Goal: Transaction & Acquisition: Purchase product/service

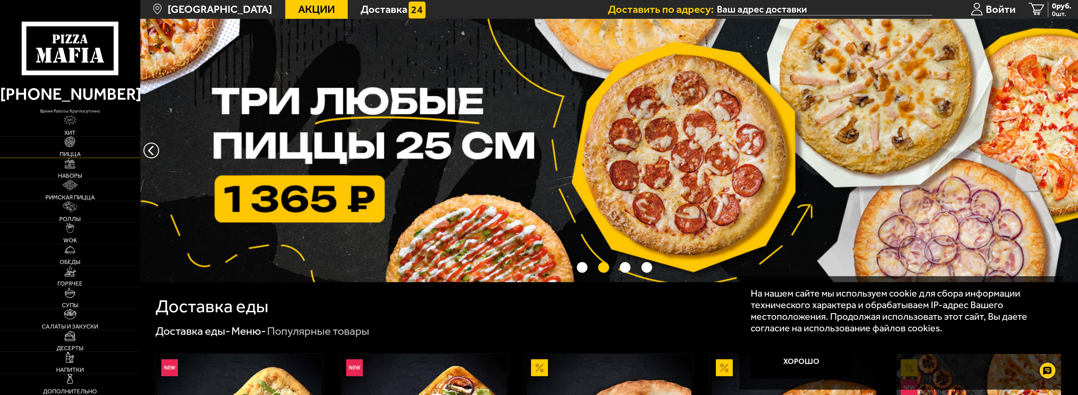
click at [61, 144] on link "Пицца" at bounding box center [70, 147] width 140 height 21
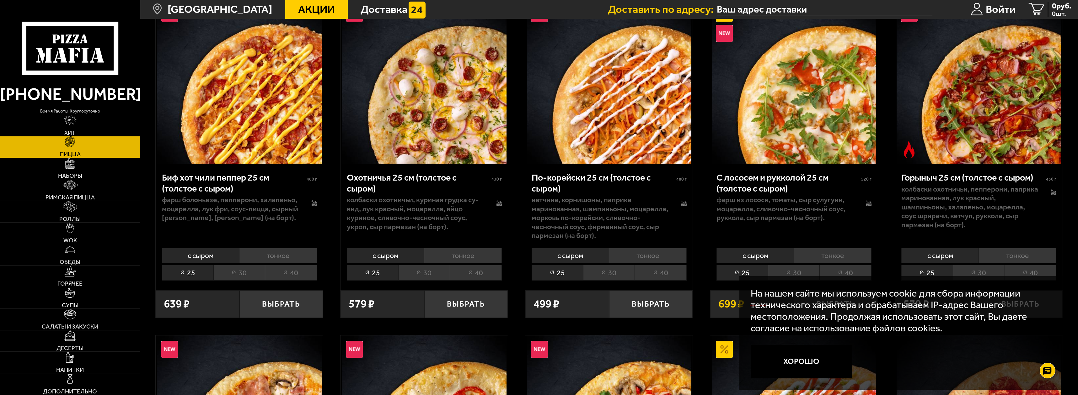
scroll to position [94, 0]
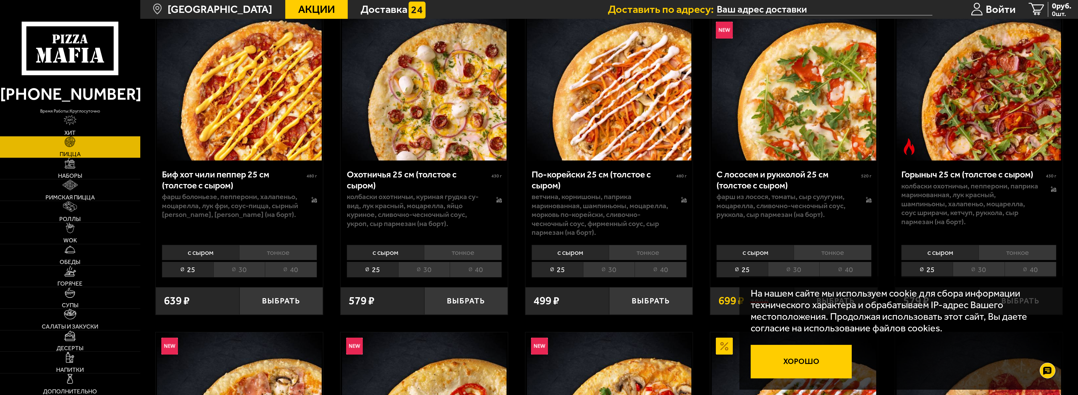
click at [839, 368] on button "Хорошо" at bounding box center [801, 362] width 101 height 34
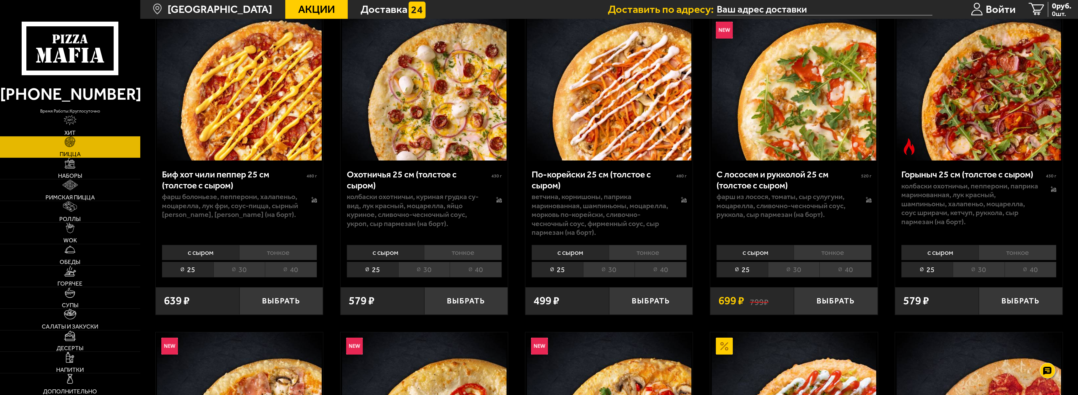
click at [1039, 273] on li "40" at bounding box center [1031, 269] width 52 height 15
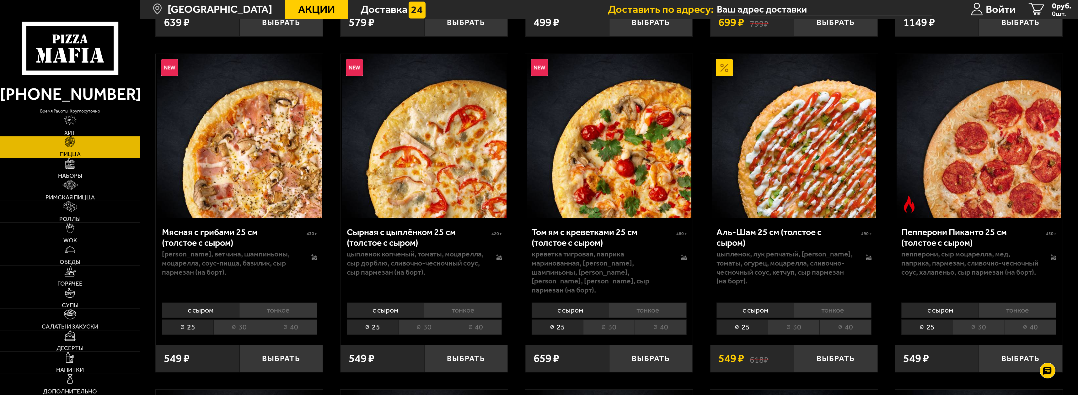
scroll to position [377, 0]
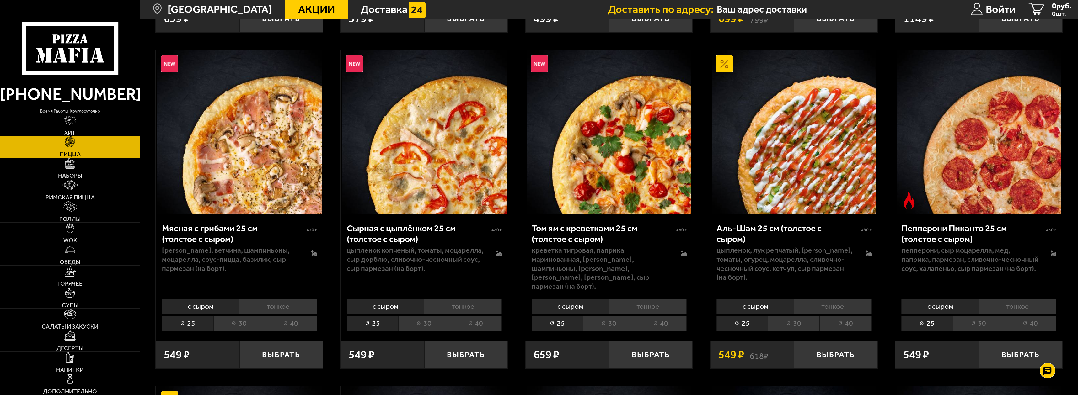
click at [860, 299] on li "тонкое" at bounding box center [833, 306] width 78 height 15
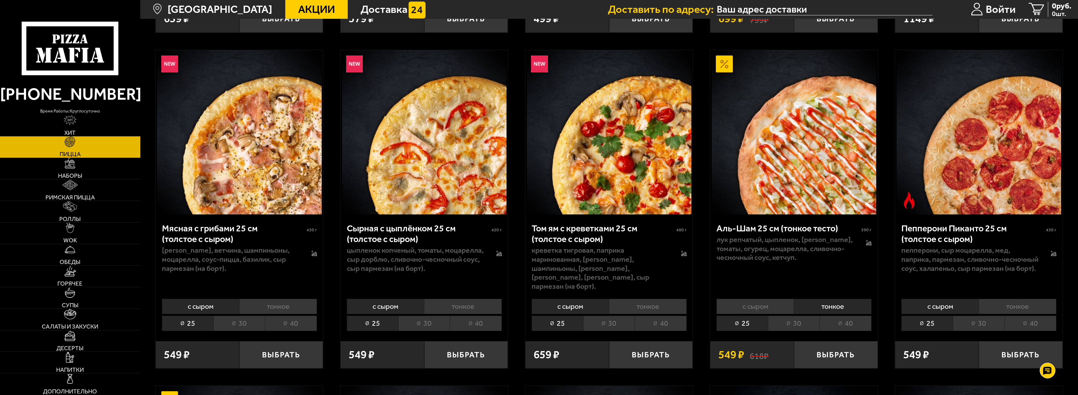
click at [862, 316] on li "40" at bounding box center [845, 323] width 52 height 15
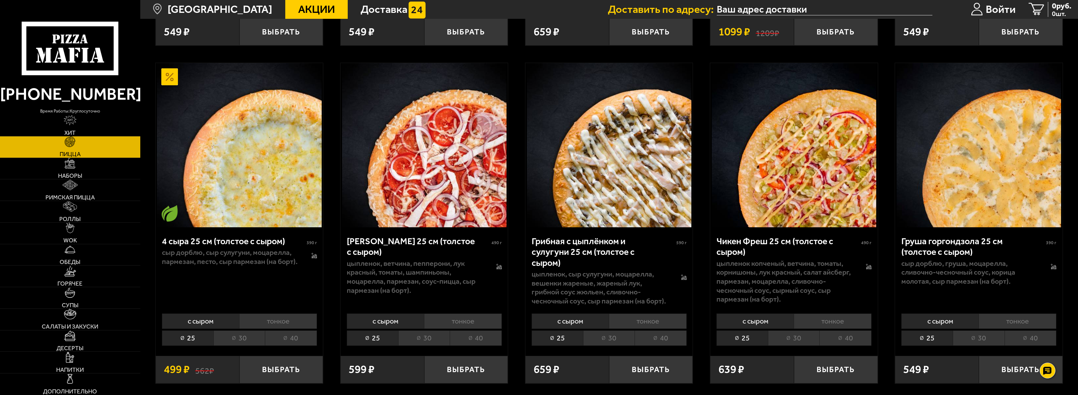
scroll to position [722, 0]
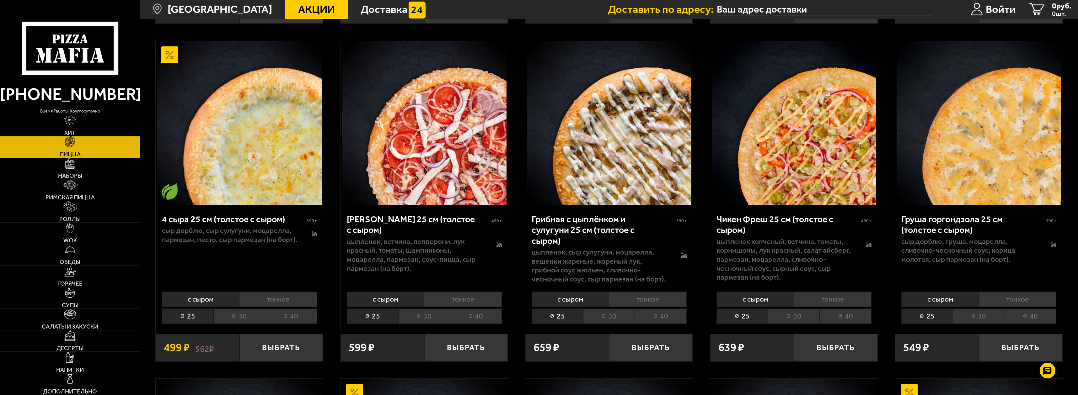
click at [659, 294] on li "тонкое" at bounding box center [648, 299] width 78 height 15
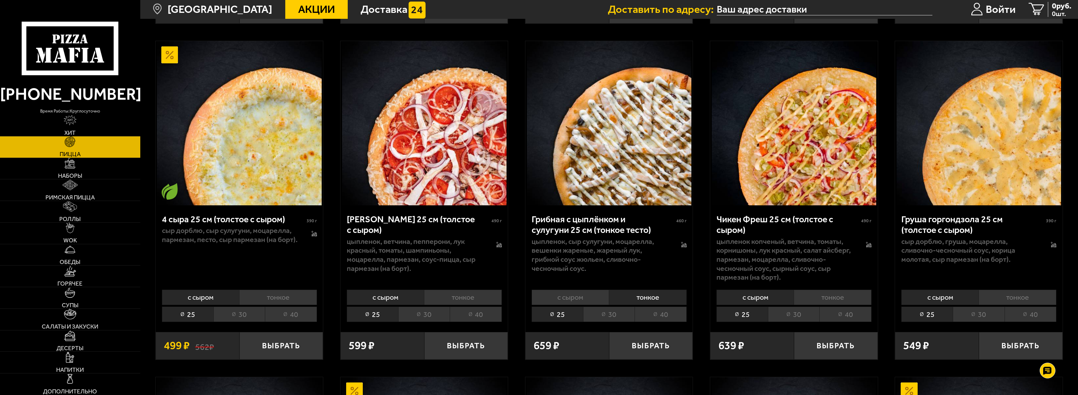
click at [664, 307] on li "40" at bounding box center [661, 314] width 52 height 15
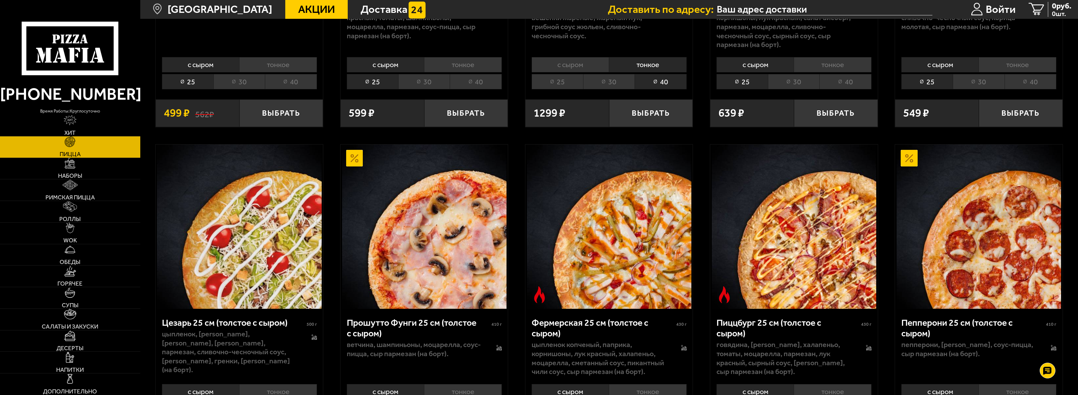
scroll to position [973, 0]
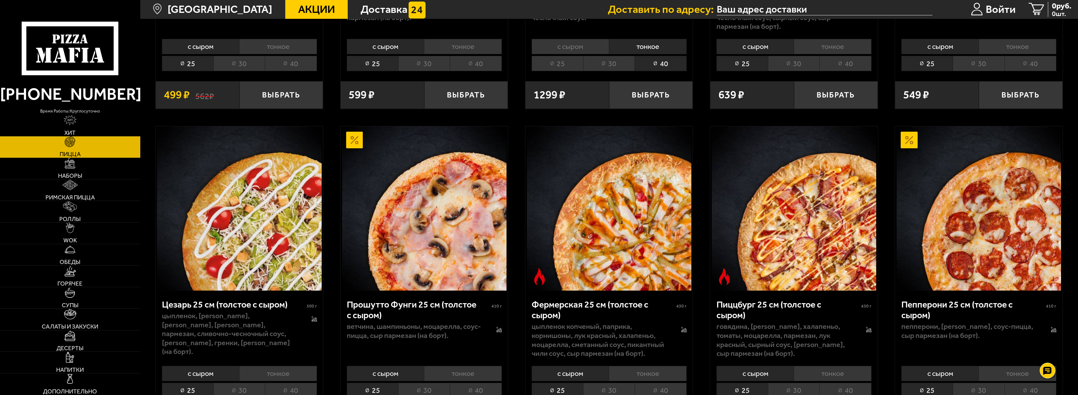
click at [846, 366] on li "тонкое" at bounding box center [833, 373] width 78 height 15
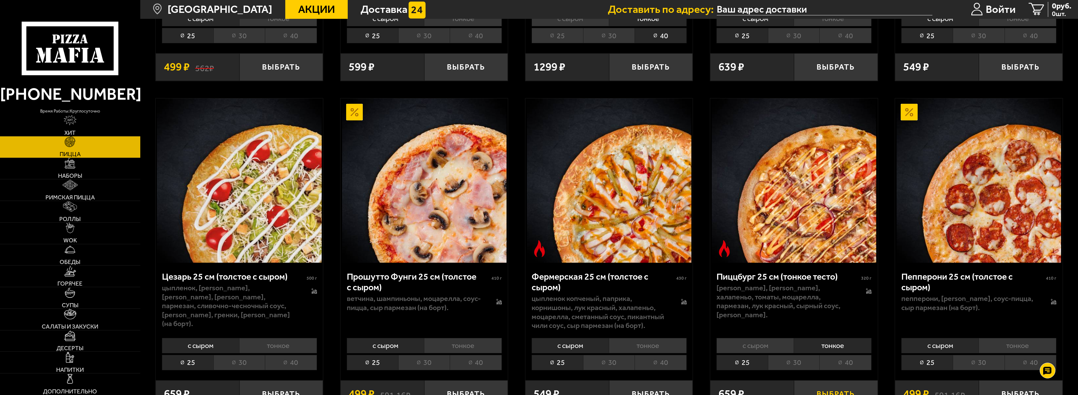
scroll to position [1004, 0]
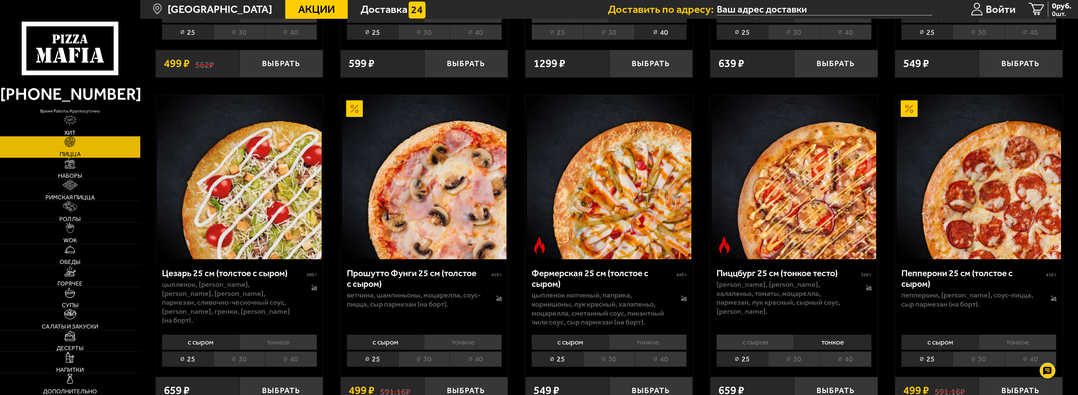
click at [852, 352] on li "40" at bounding box center [845, 359] width 52 height 15
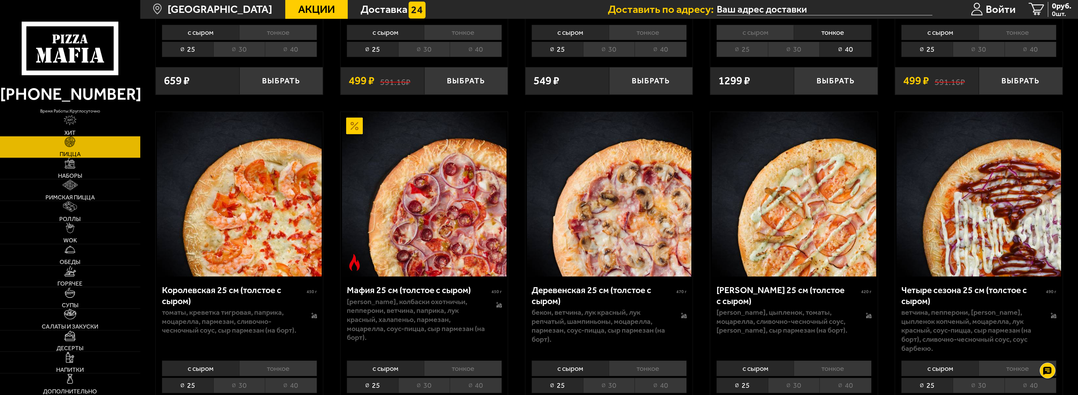
scroll to position [1318, 0]
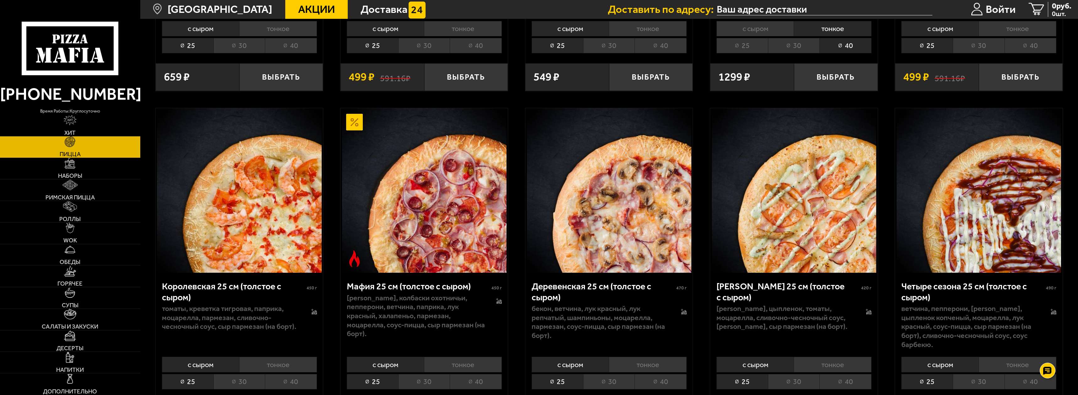
click at [290, 358] on li "тонкое" at bounding box center [278, 364] width 78 height 15
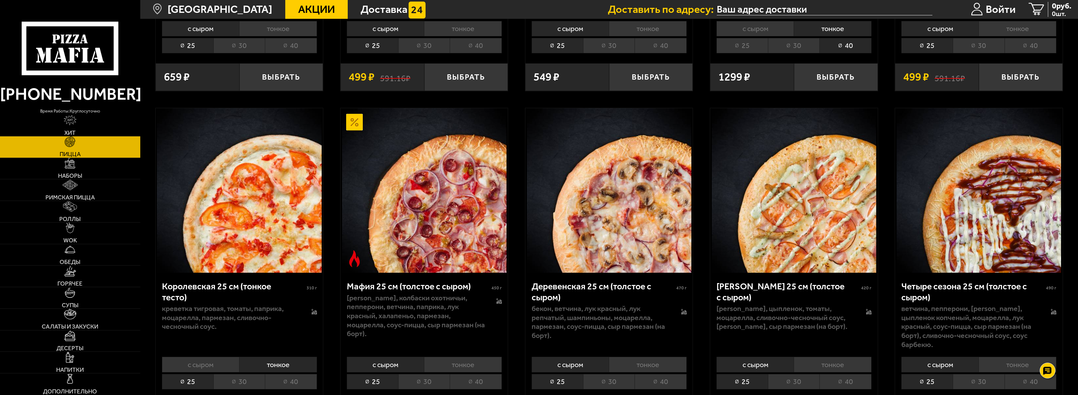
click at [299, 374] on li "40" at bounding box center [291, 381] width 52 height 15
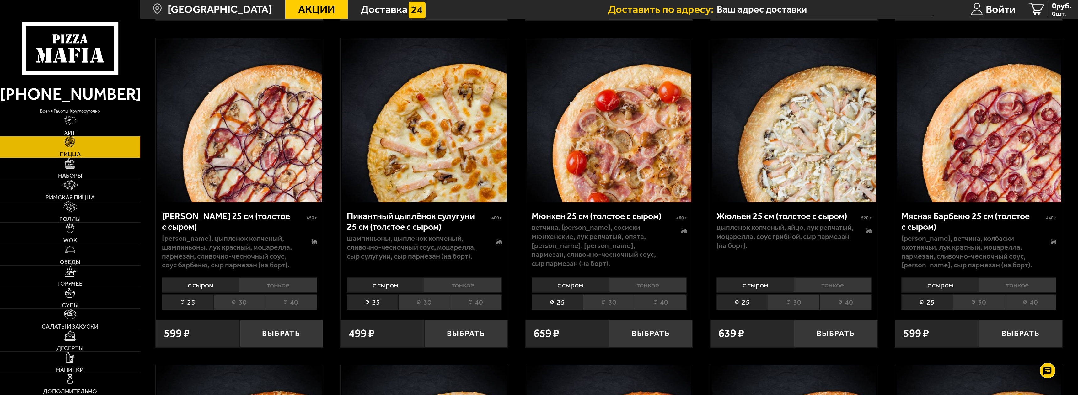
scroll to position [1726, 0]
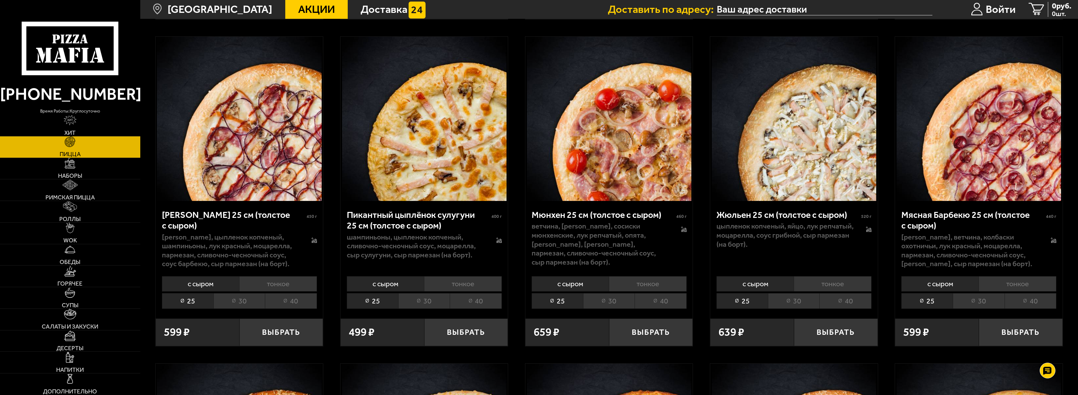
click at [668, 281] on li "тонкое" at bounding box center [648, 284] width 78 height 15
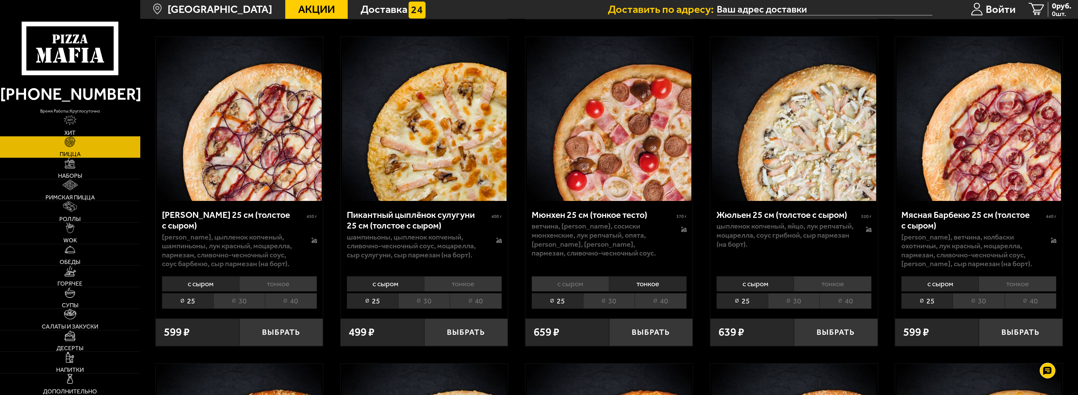
click at [668, 298] on li "40" at bounding box center [661, 300] width 52 height 15
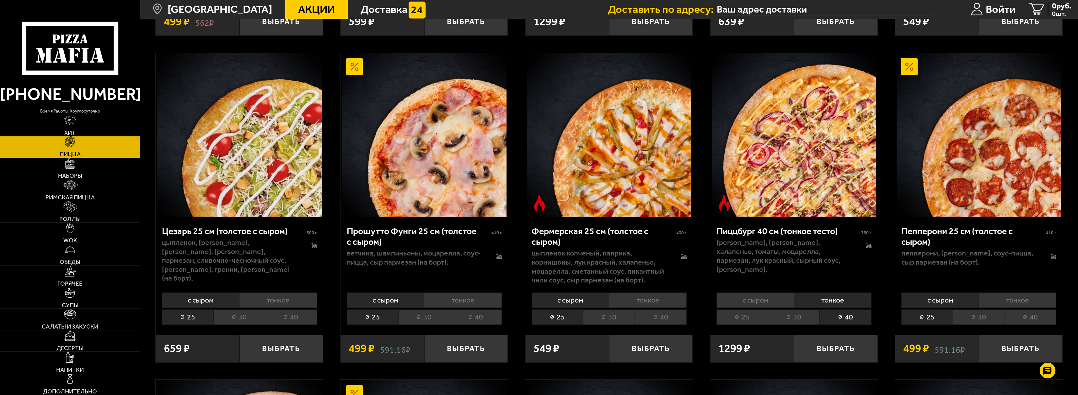
scroll to position [1067, 0]
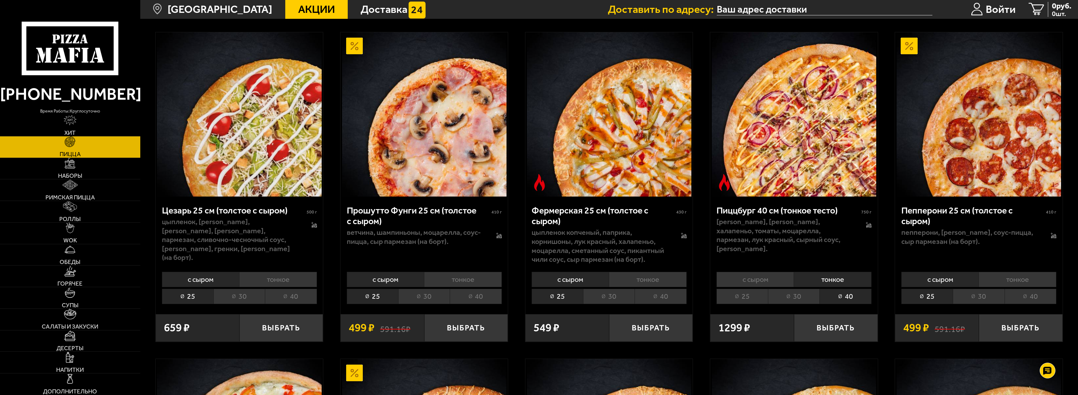
click at [1034, 272] on li "тонкое" at bounding box center [1018, 279] width 78 height 15
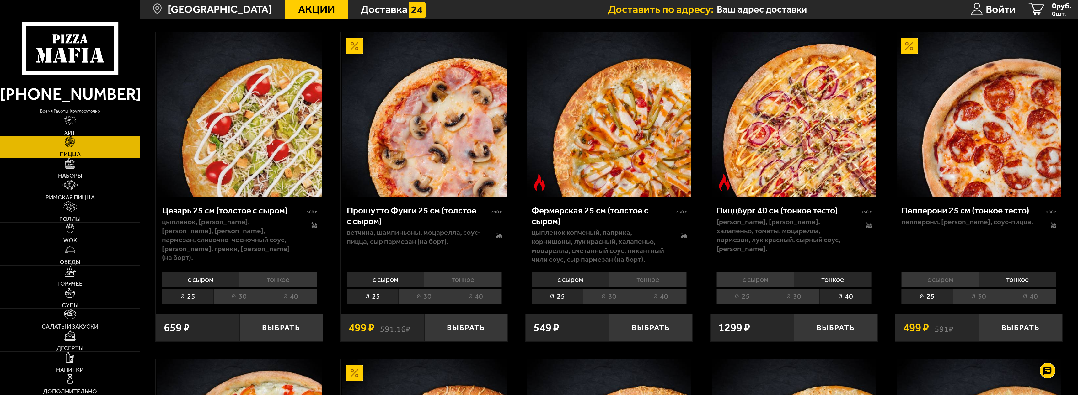
click at [1027, 292] on li "40" at bounding box center [1031, 296] width 52 height 15
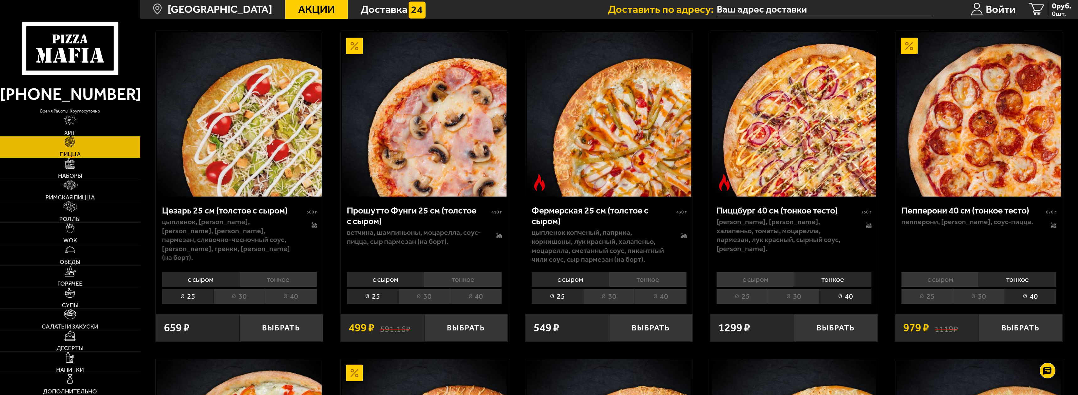
click at [281, 272] on li "тонкое" at bounding box center [278, 279] width 78 height 15
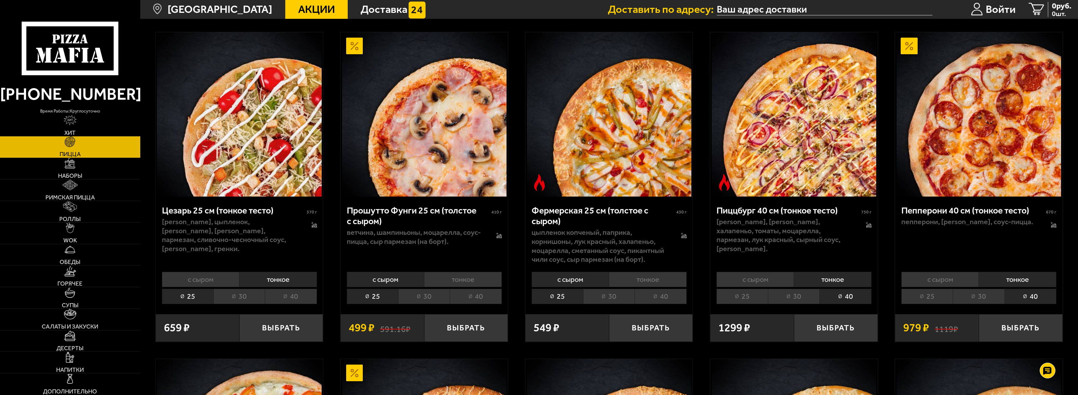
click at [293, 291] on li "40" at bounding box center [291, 296] width 52 height 15
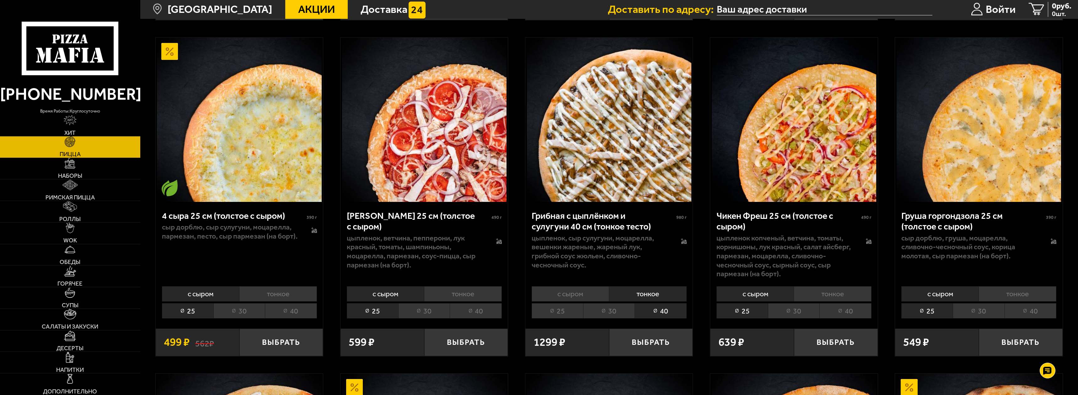
scroll to position [722, 0]
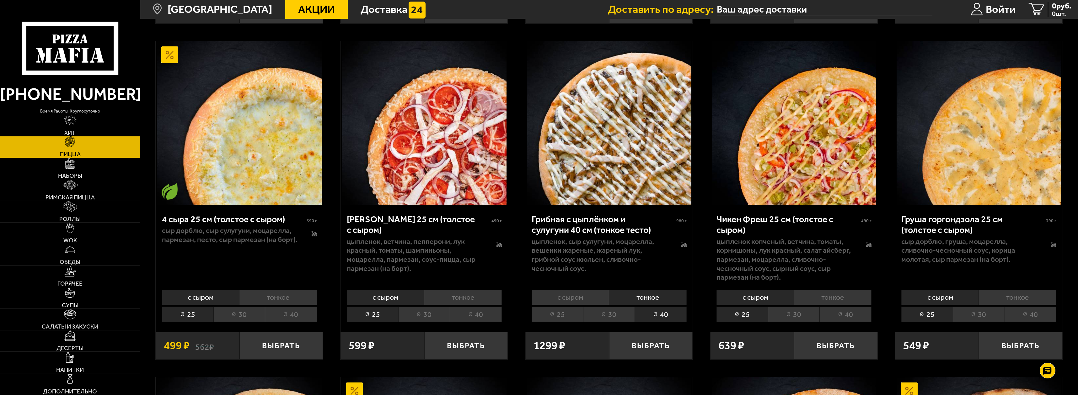
click at [495, 291] on li "тонкое" at bounding box center [463, 297] width 78 height 15
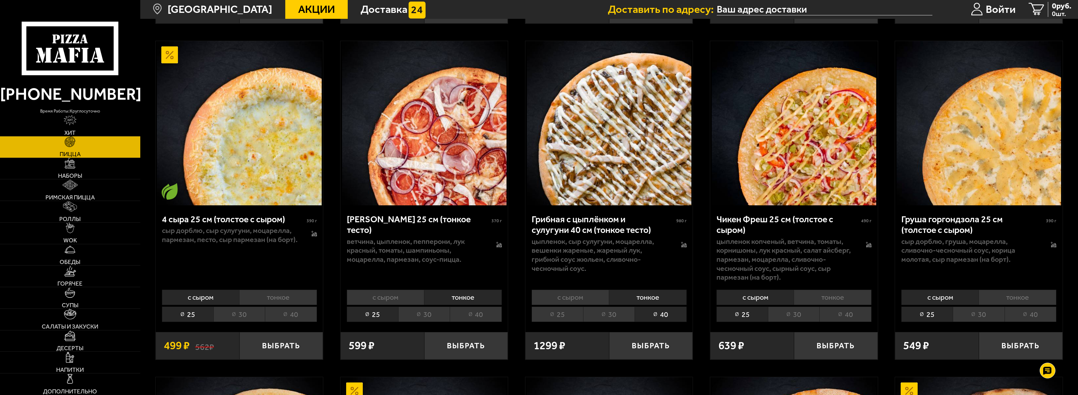
click at [486, 307] on li "40" at bounding box center [476, 314] width 52 height 15
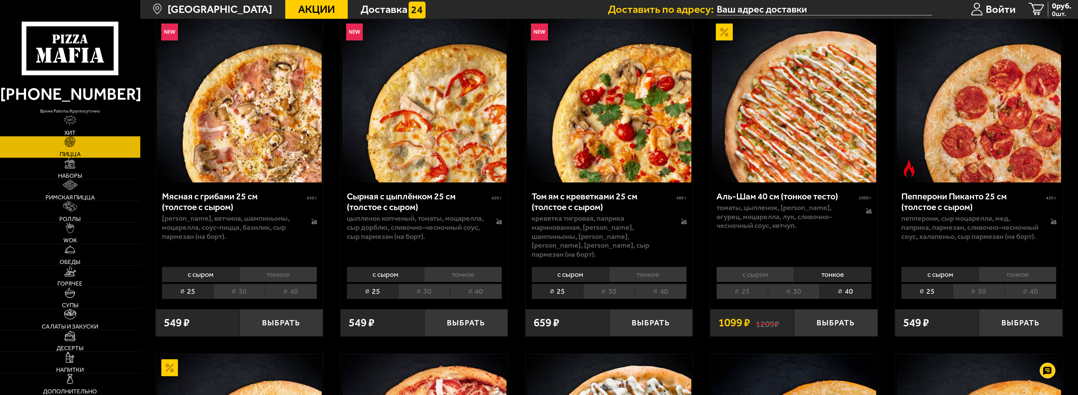
scroll to position [408, 0]
click at [845, 312] on button "Выбрать" at bounding box center [836, 324] width 84 height 28
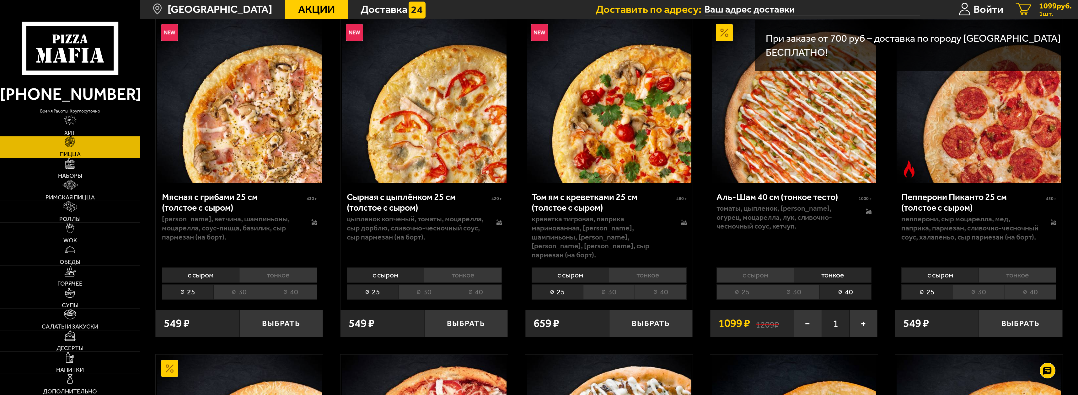
click at [1024, 12] on icon "1" at bounding box center [1023, 9] width 15 height 13
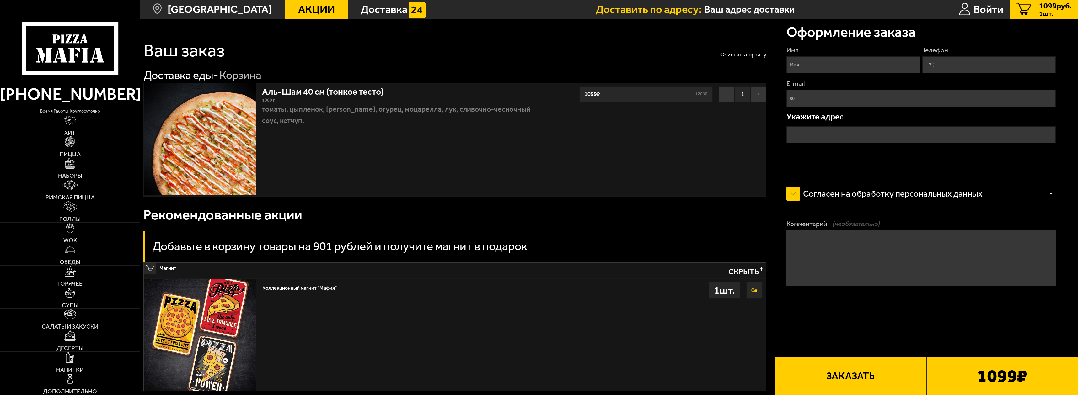
click at [891, 62] on input "Имя" at bounding box center [854, 64] width 134 height 17
click at [83, 364] on link "Напитки" at bounding box center [70, 362] width 140 height 21
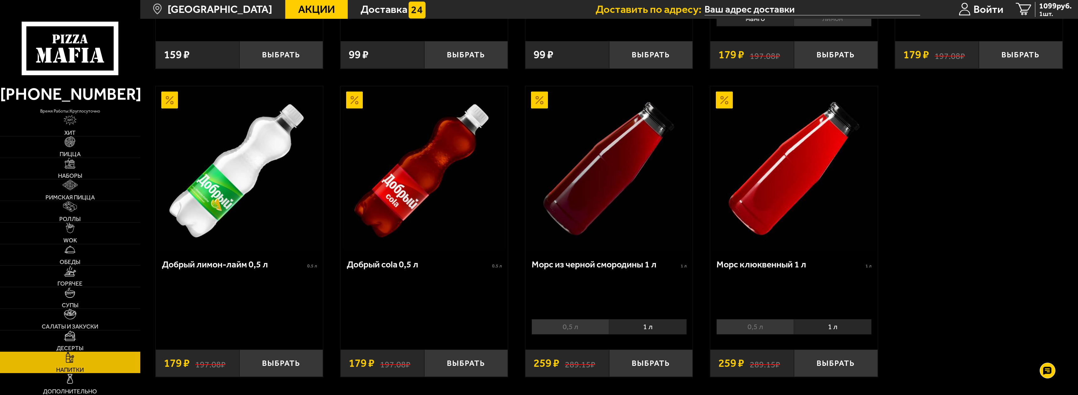
scroll to position [596, 0]
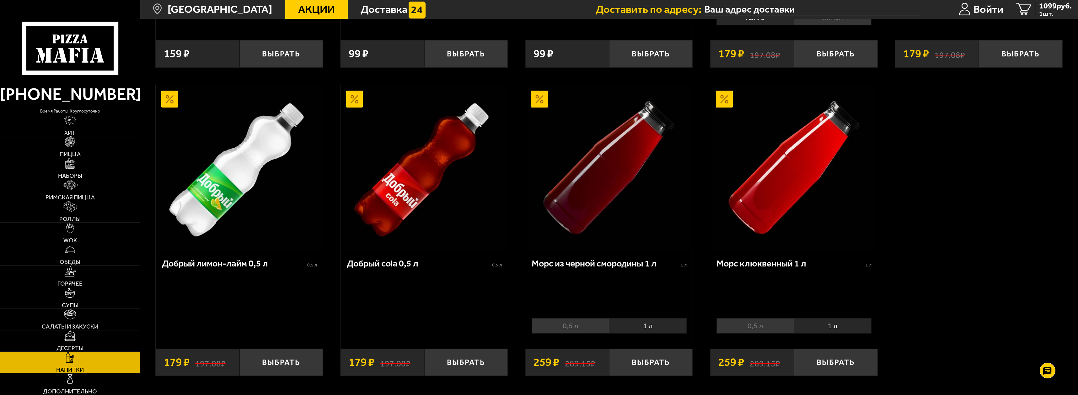
click at [556, 327] on li "0,5 л" at bounding box center [571, 326] width 78 height 15
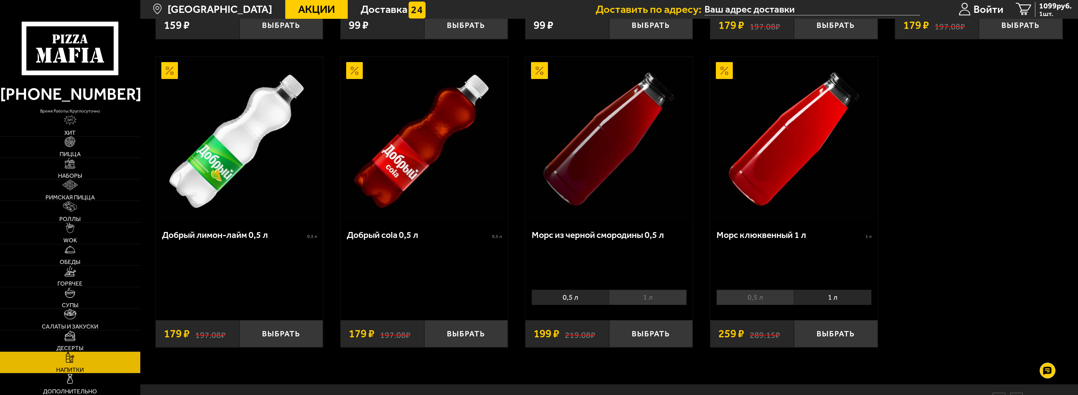
scroll to position [628, 0]
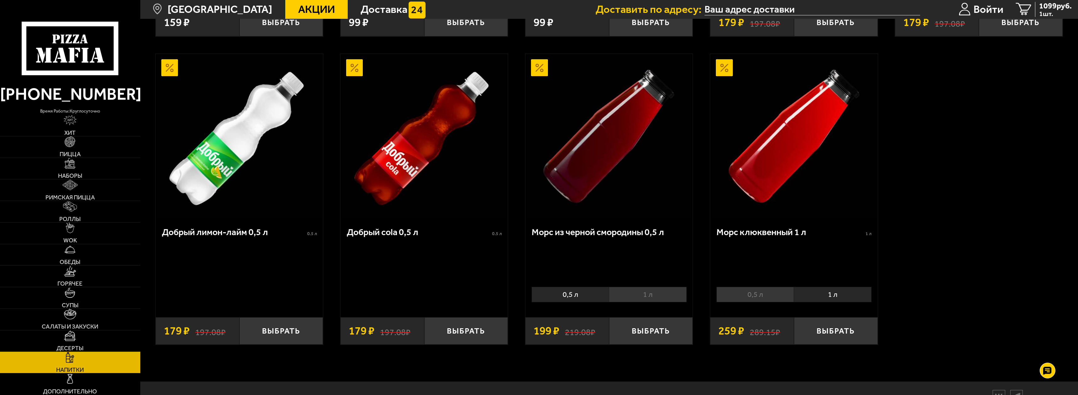
click at [665, 298] on li "1 л" at bounding box center [648, 294] width 78 height 15
click at [562, 300] on li "0,5 л" at bounding box center [571, 294] width 78 height 15
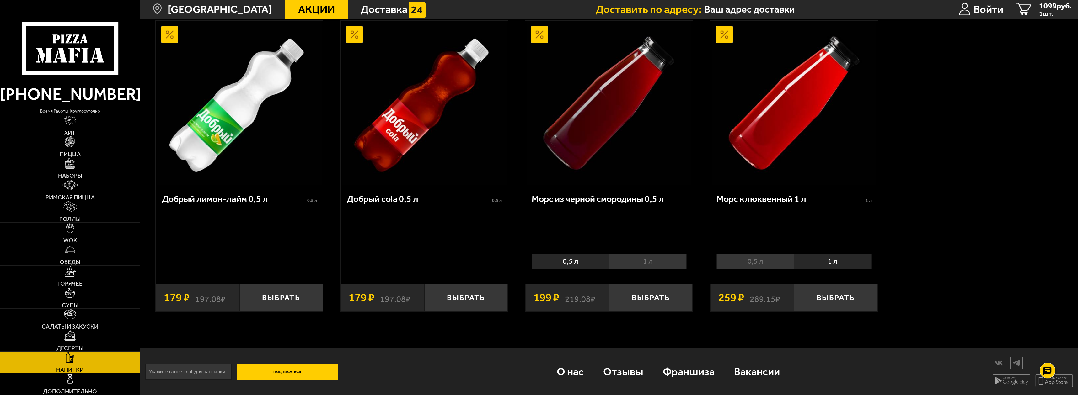
scroll to position [663, 0]
click at [653, 261] on li "1 л" at bounding box center [648, 261] width 78 height 15
click at [578, 262] on li "0,5 л" at bounding box center [571, 261] width 78 height 15
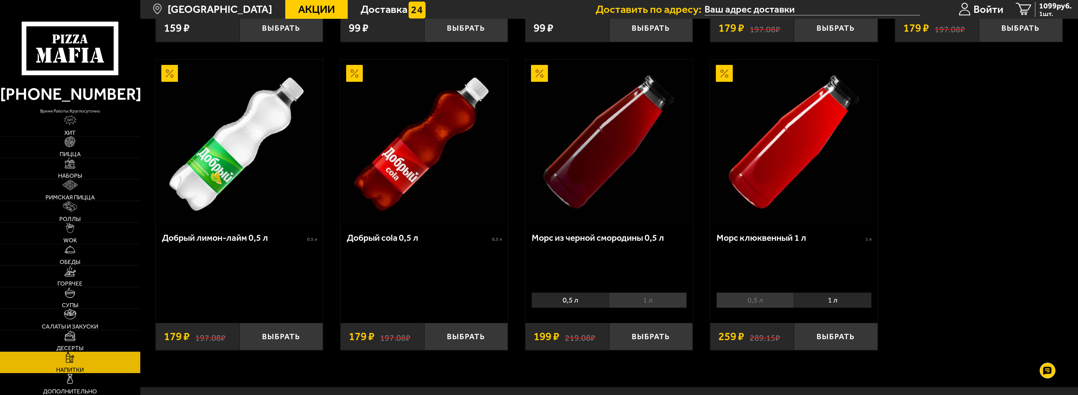
scroll to position [631, 0]
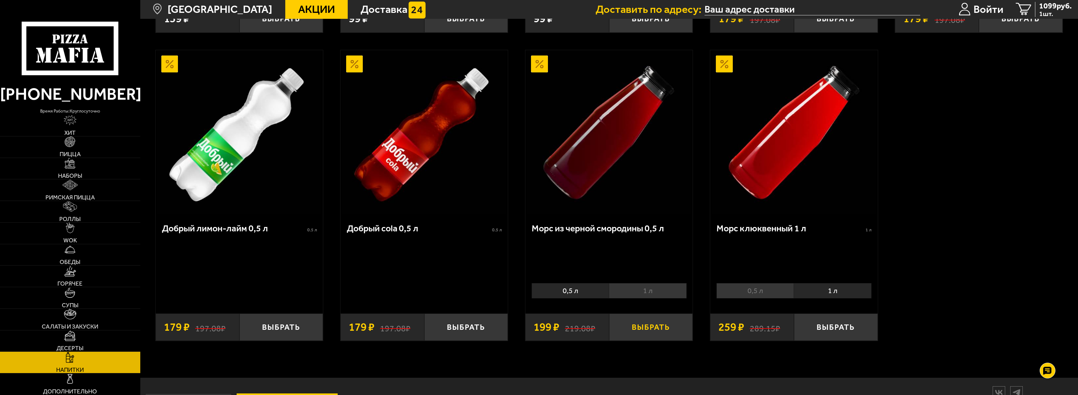
click at [673, 326] on button "Выбрать" at bounding box center [651, 328] width 84 height 28
click at [1056, 7] on span "1298 руб." at bounding box center [1055, 6] width 33 height 8
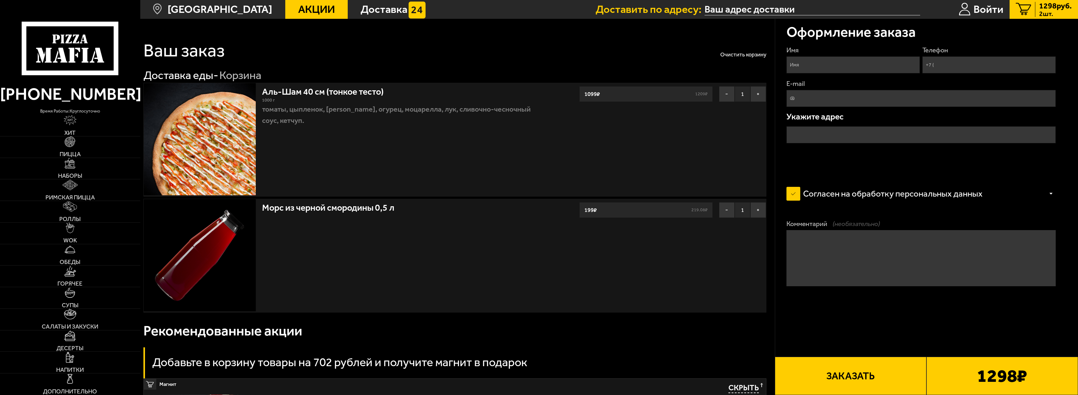
click at [886, 68] on input "Имя" at bounding box center [854, 64] width 134 height 17
type input "k"
type input "[PERSON_NAME]"
click at [970, 68] on input "Телефон" at bounding box center [989, 64] width 134 height 17
type input "[PHONE_NUMBER]"
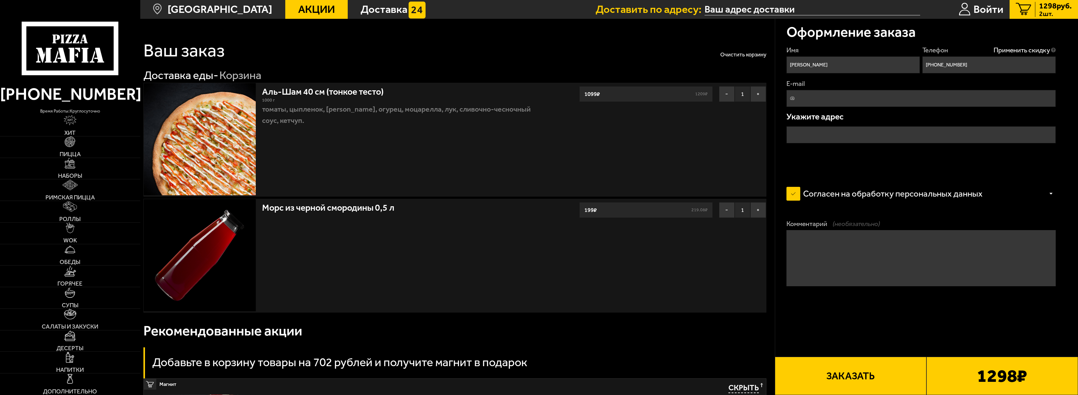
click at [855, 248] on textarea "Комментарий (необязательно)" at bounding box center [922, 258] width 270 height 56
click at [852, 136] on input "text" at bounding box center [922, 134] width 270 height 17
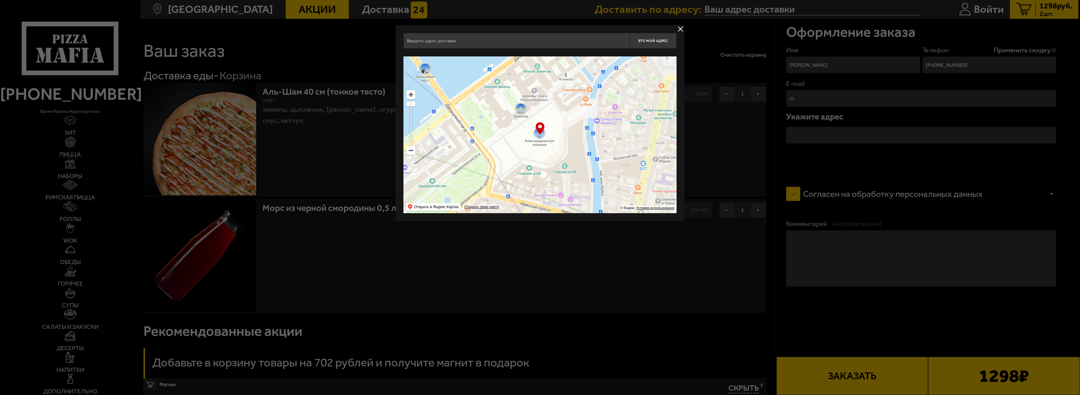
click at [554, 41] on input "text" at bounding box center [516, 41] width 226 height 16
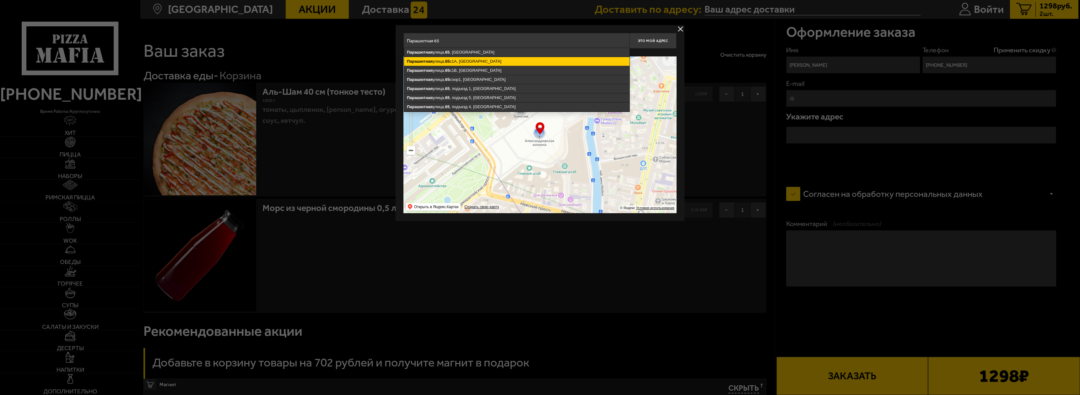
click at [524, 63] on ymaps "[STREET_ADDRESS]" at bounding box center [516, 61] width 225 height 9
type input "[STREET_ADDRESS]"
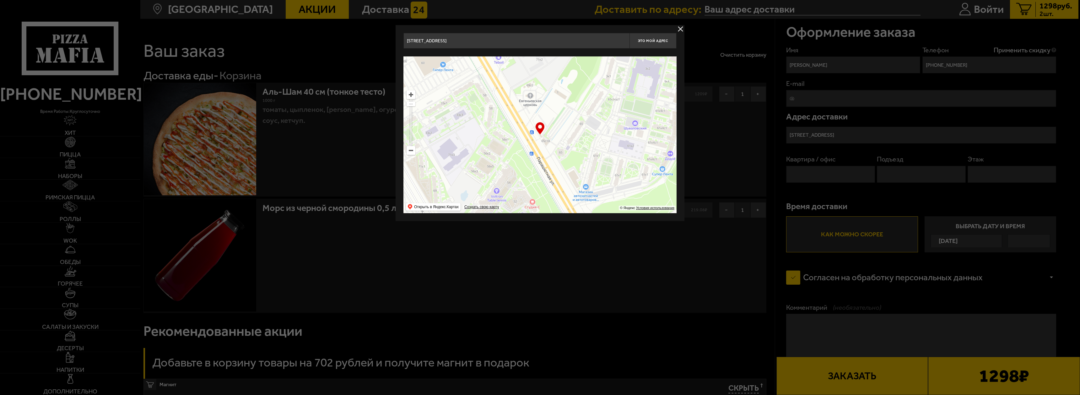
click at [518, 41] on input "[STREET_ADDRESS]" at bounding box center [516, 41] width 226 height 16
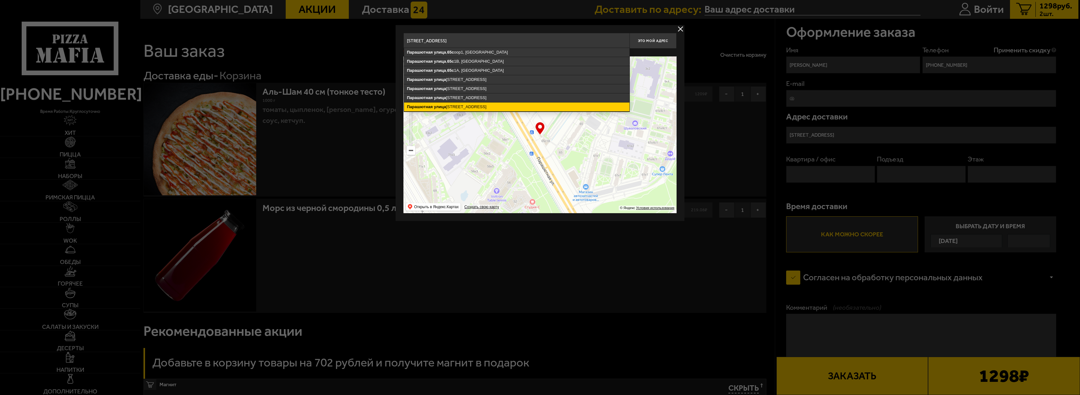
click at [484, 106] on ymaps "[STREET_ADDRESS]" at bounding box center [516, 107] width 225 height 9
type input "[STREET_ADDRESS]"
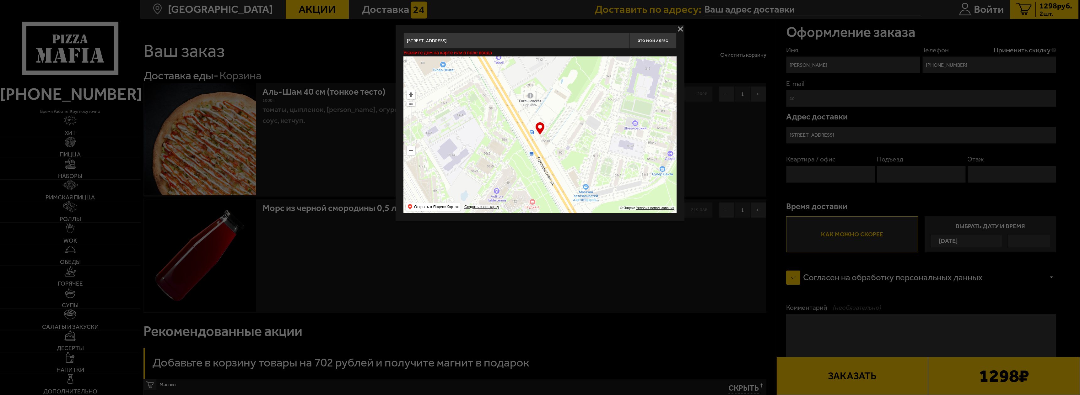
type input "[STREET_ADDRESS]"
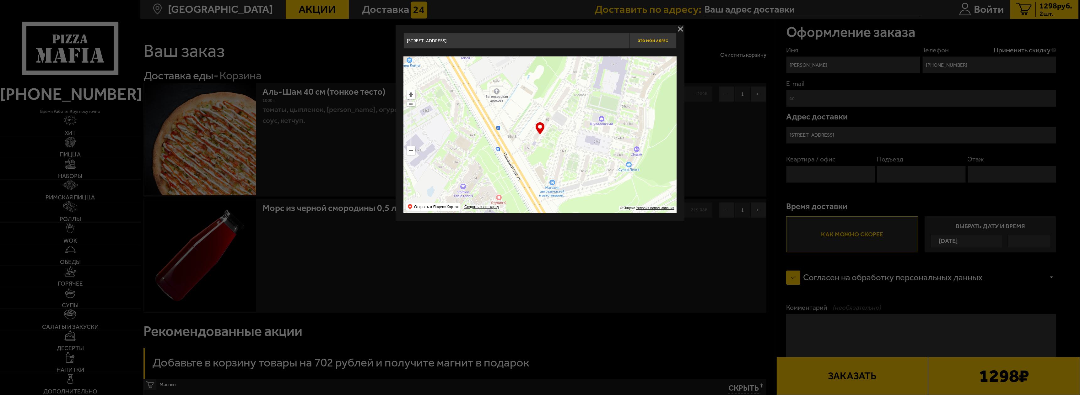
click at [656, 38] on button "Это мой адрес" at bounding box center [652, 41] width 47 height 16
type input "[STREET_ADDRESS]"
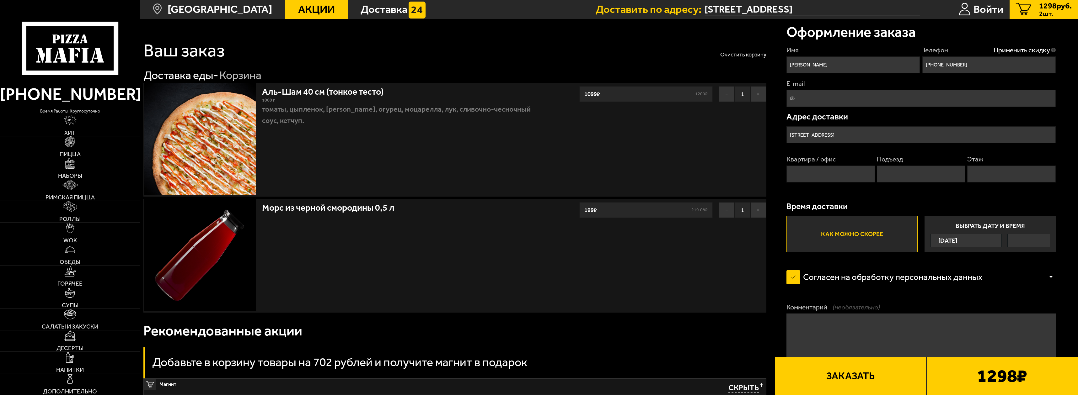
click at [830, 173] on input "Квартира / офис" at bounding box center [831, 174] width 89 height 17
type input "996"
click at [919, 169] on input "Подъезд" at bounding box center [921, 174] width 89 height 17
type input "4"
click at [979, 170] on input "Этаж" at bounding box center [1011, 174] width 89 height 17
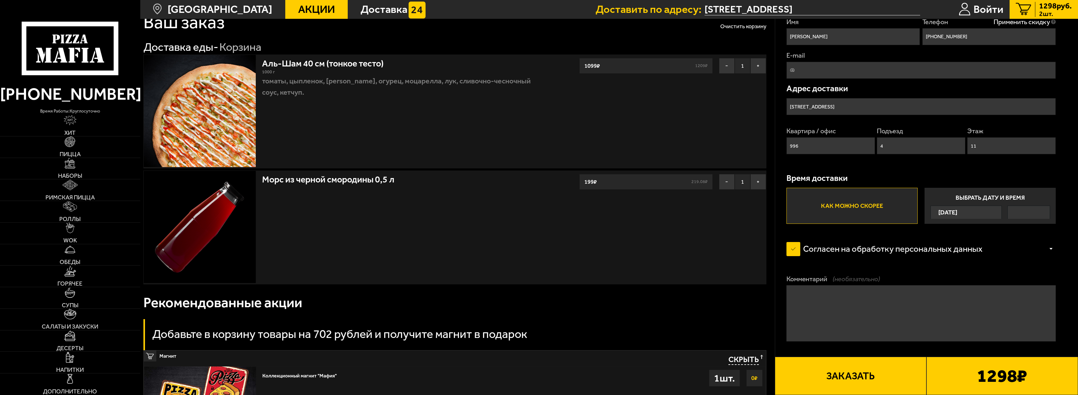
scroll to position [31, 0]
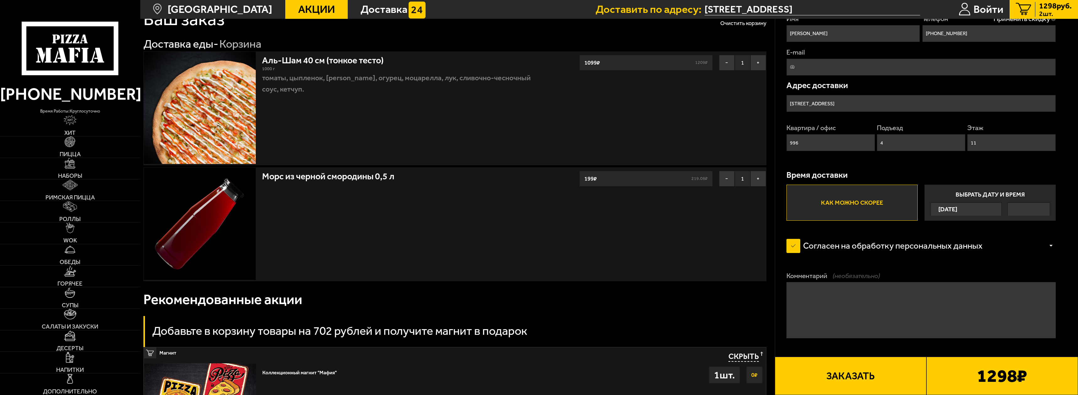
type input "11"
click at [816, 293] on textarea "Комментарий (необязательно)" at bounding box center [922, 310] width 270 height 56
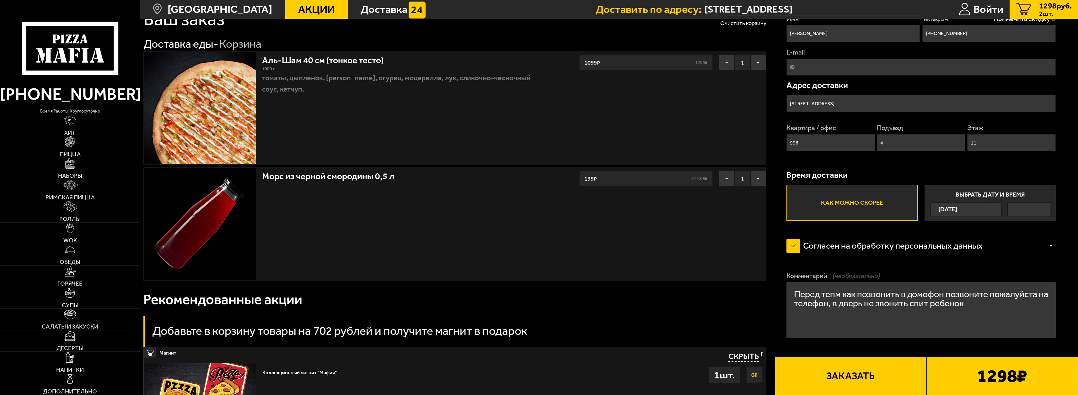
drag, startPoint x: 837, startPoint y: 297, endPoint x: 881, endPoint y: 290, distance: 44.1
click at [839, 297] on textarea "Перед тепм как позвонить в домофон позвоните пожалуйста на телефон, в дверь не …" at bounding box center [922, 310] width 270 height 56
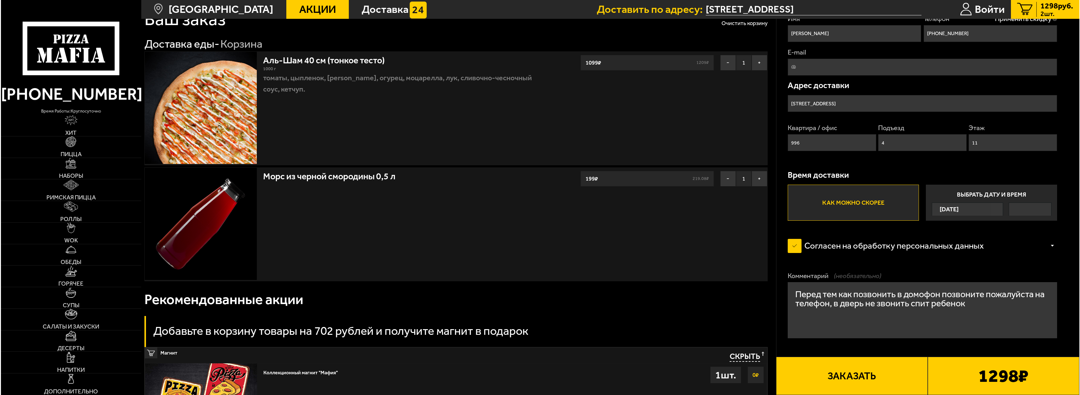
scroll to position [63, 0]
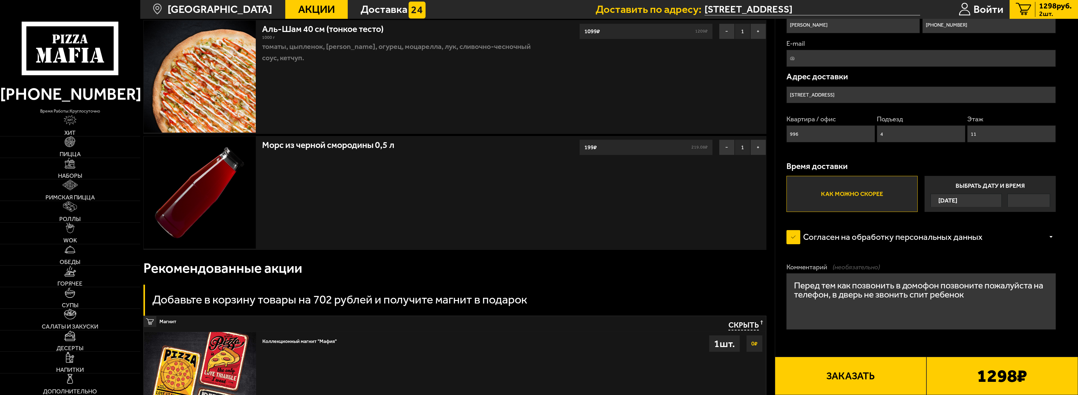
type textarea "Перед тем как позвонить в домофон позвоните пожалуйста на телефон, в дверь не з…"
click at [870, 375] on button "Заказать" at bounding box center [851, 376] width 152 height 38
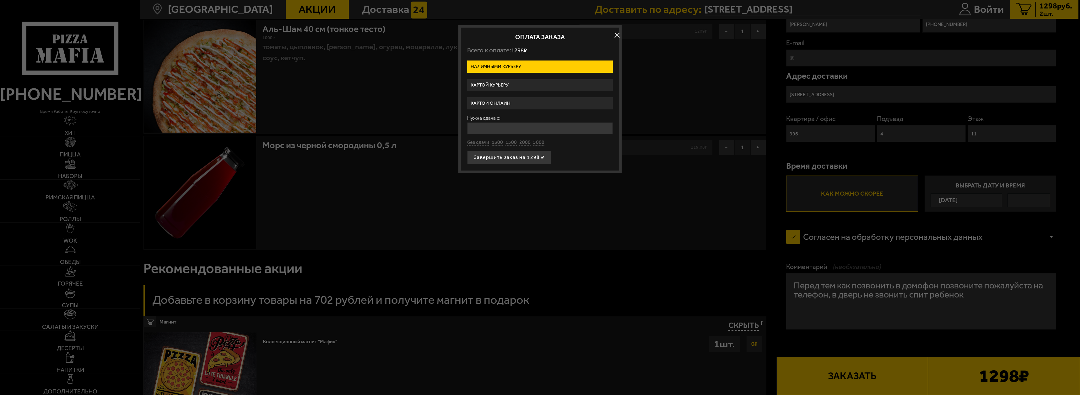
click at [565, 104] on label "Картой онлайн" at bounding box center [540, 103] width 146 height 12
click at [0, 0] on input "Картой онлайн" at bounding box center [0, 0] width 0 height 0
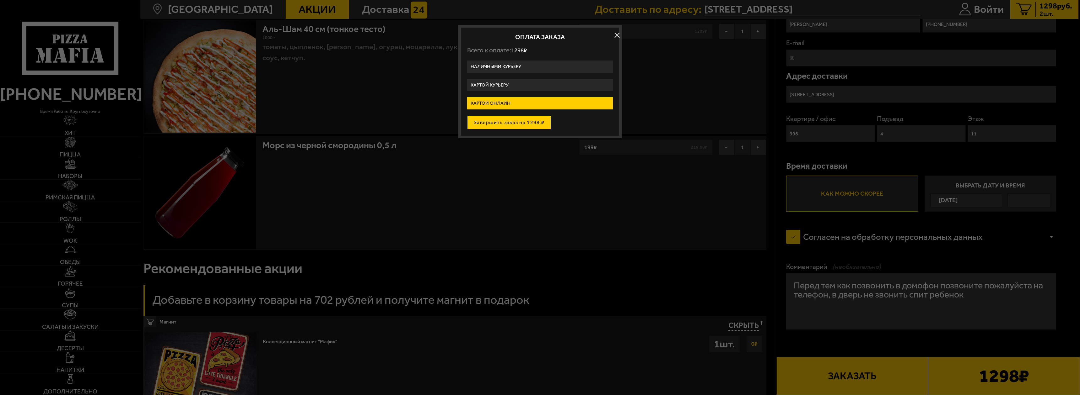
click at [536, 125] on button "Завершить заказ на 1298 ₽" at bounding box center [509, 123] width 84 height 14
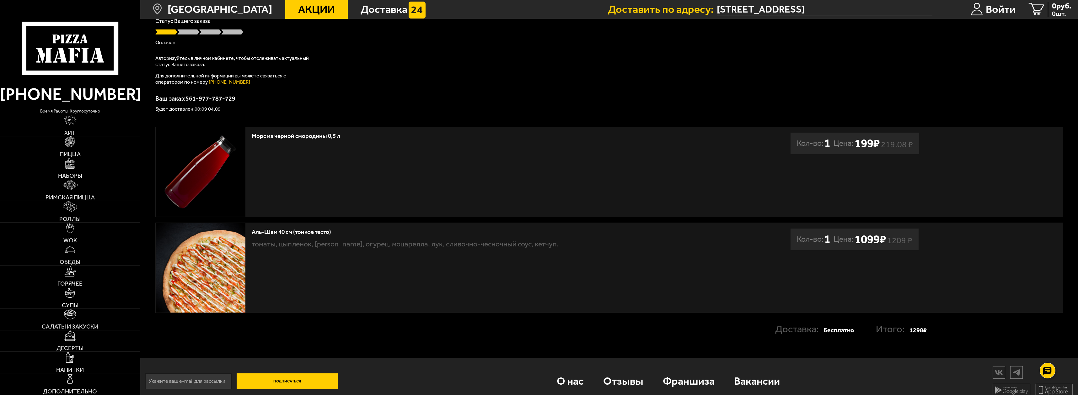
scroll to position [87, 0]
